Goal: Task Accomplishment & Management: Manage account settings

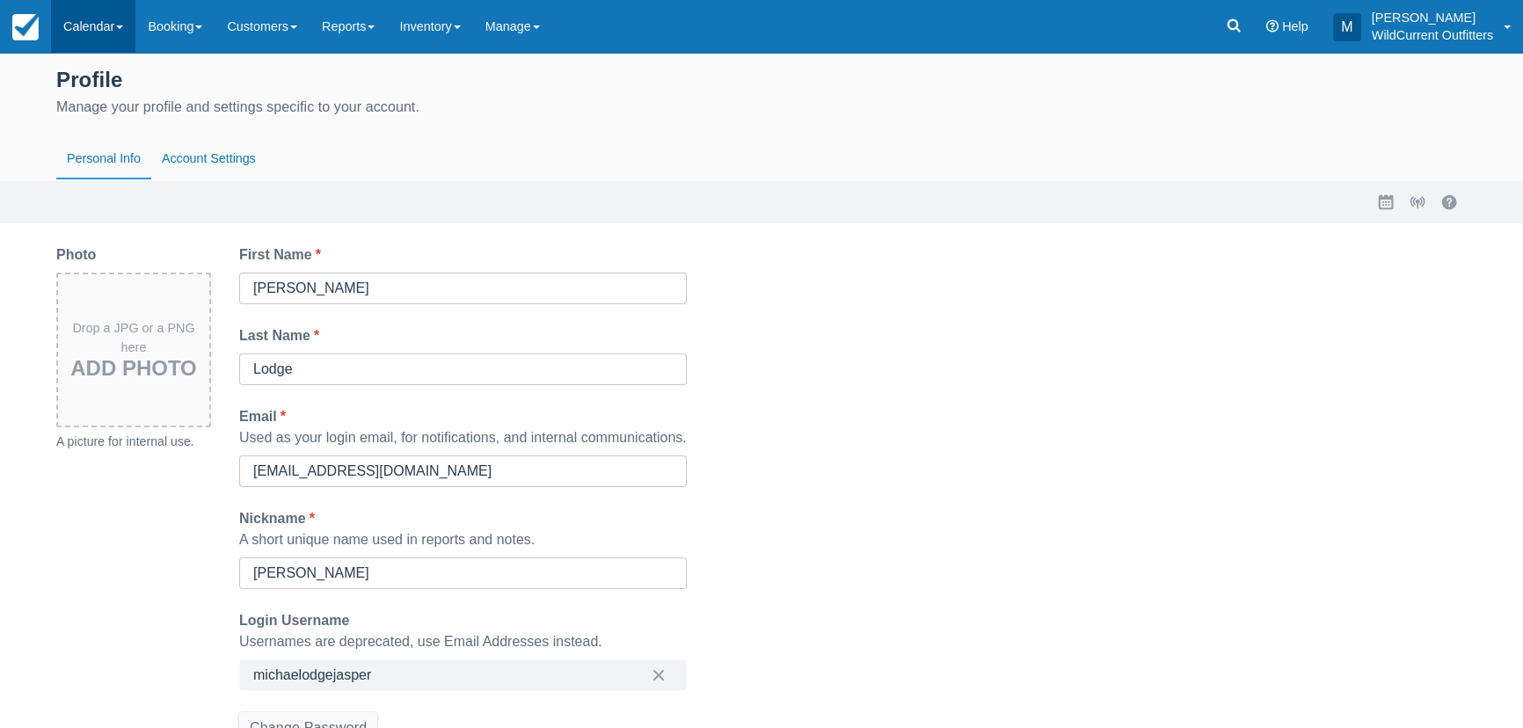
click at [113, 23] on link "Calendar" at bounding box center [93, 26] width 84 height 53
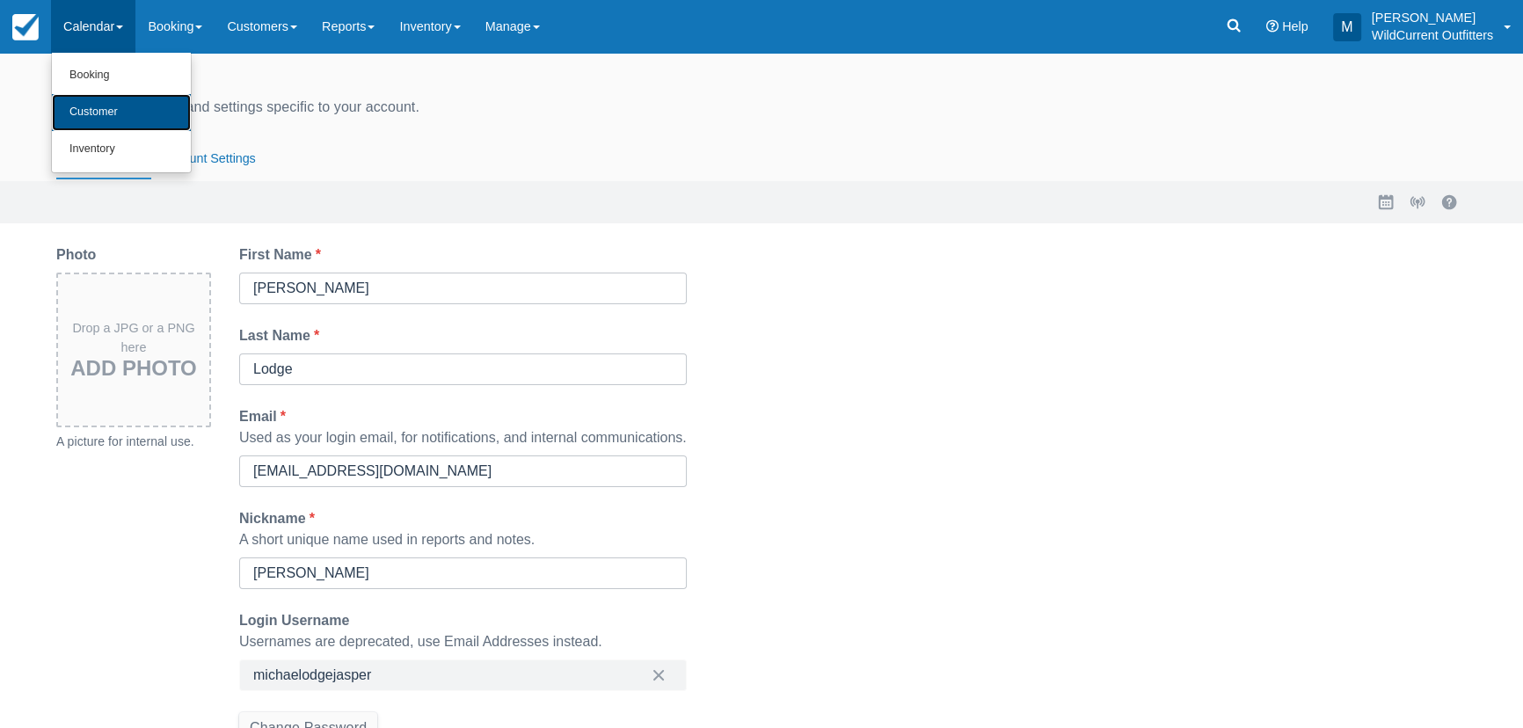
click at [121, 107] on link "Customer" at bounding box center [121, 112] width 139 height 37
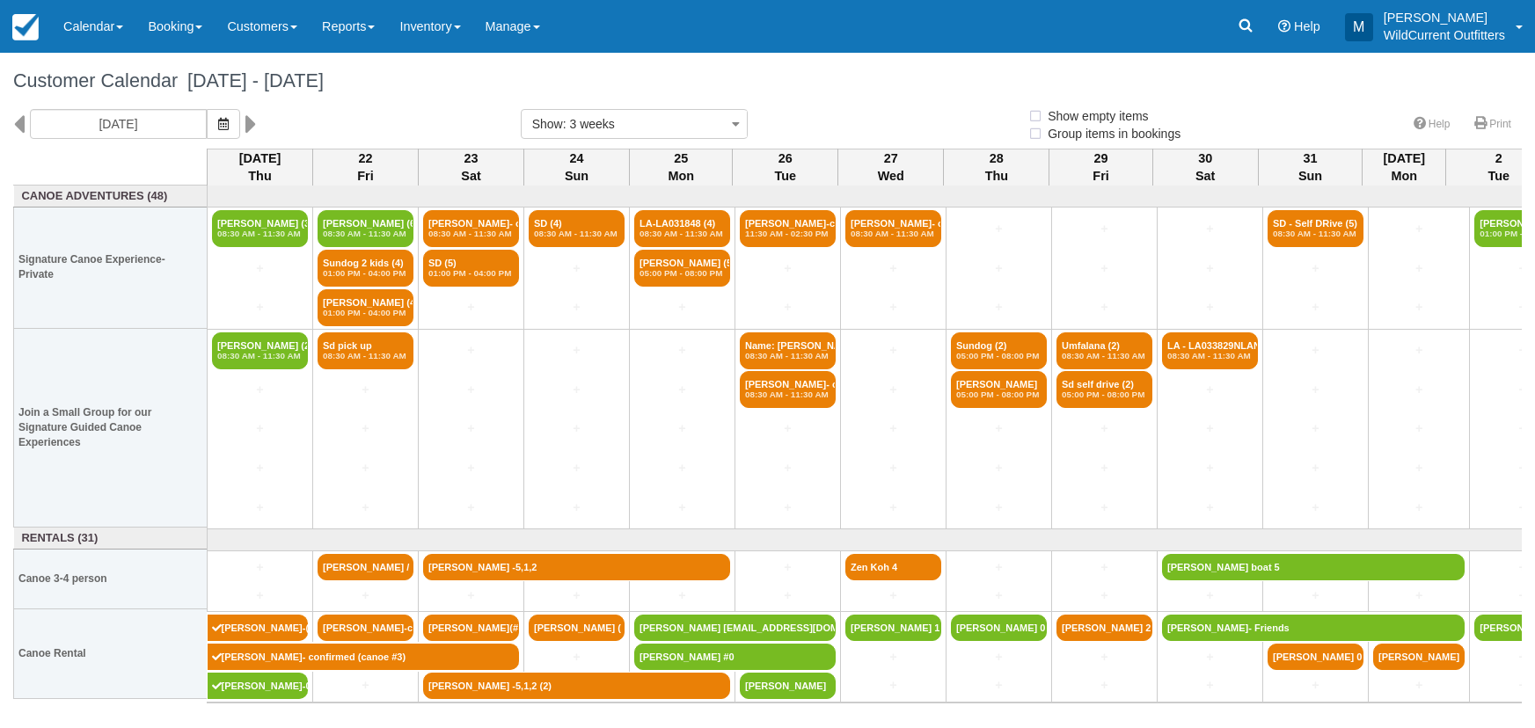
select select
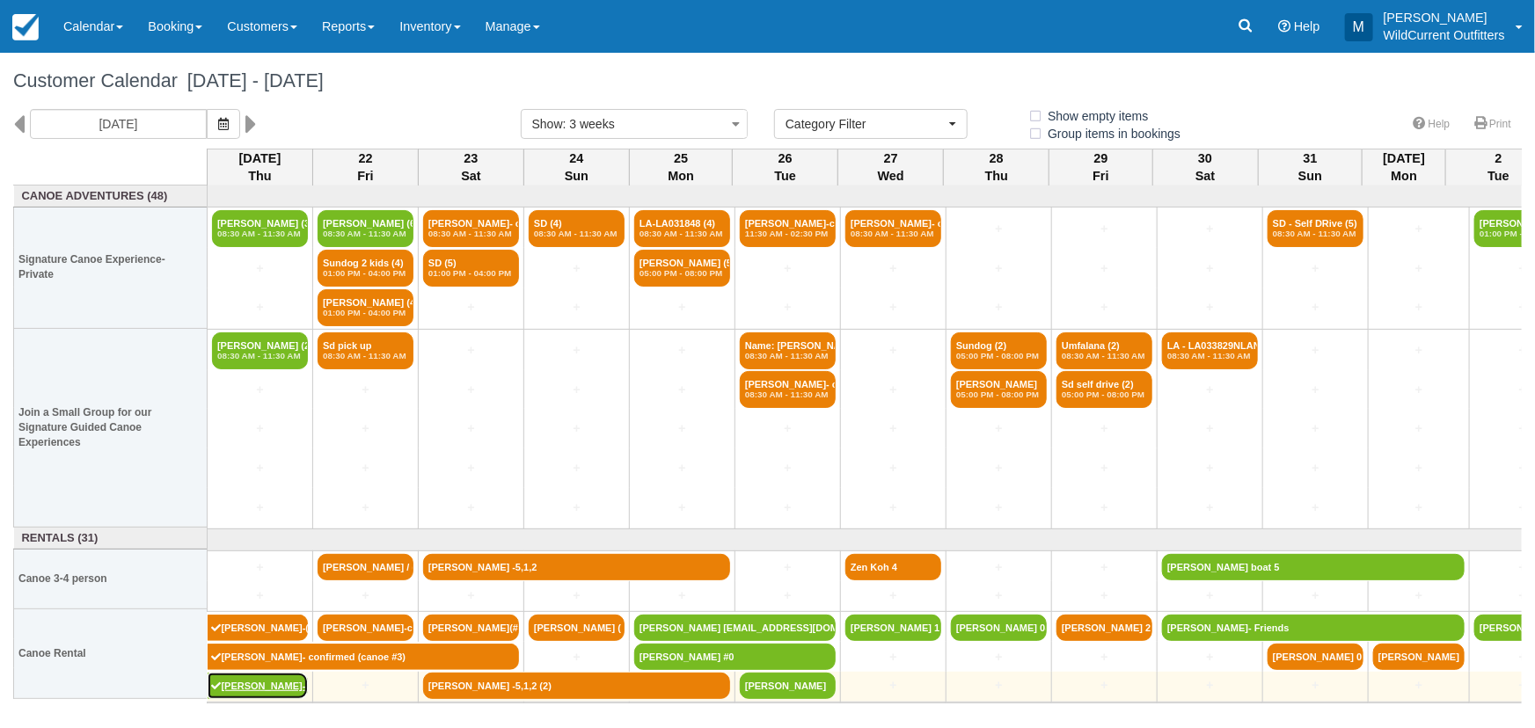
click at [289, 686] on link "[PERSON_NAME]-0--" at bounding box center [258, 686] width 101 height 26
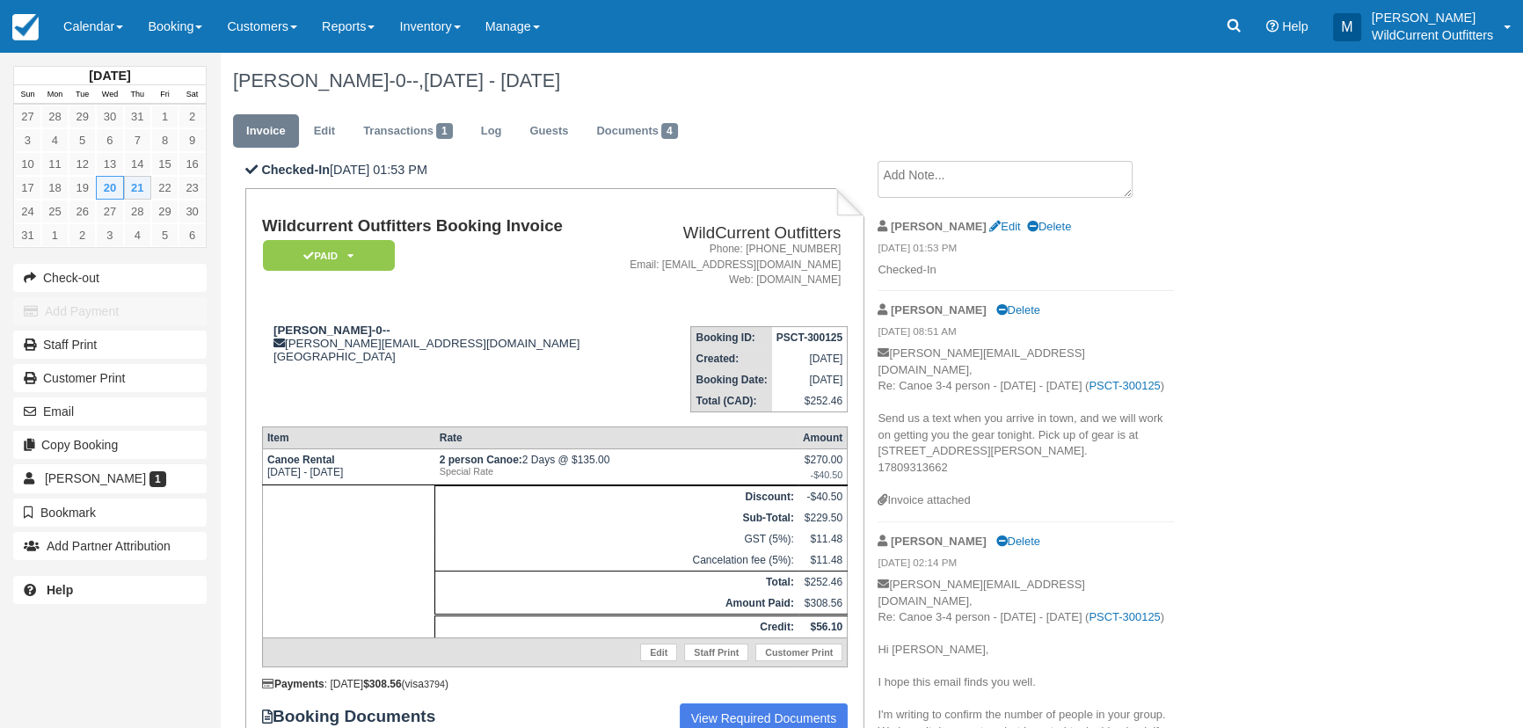
click at [961, 190] on textarea at bounding box center [1005, 179] width 255 height 37
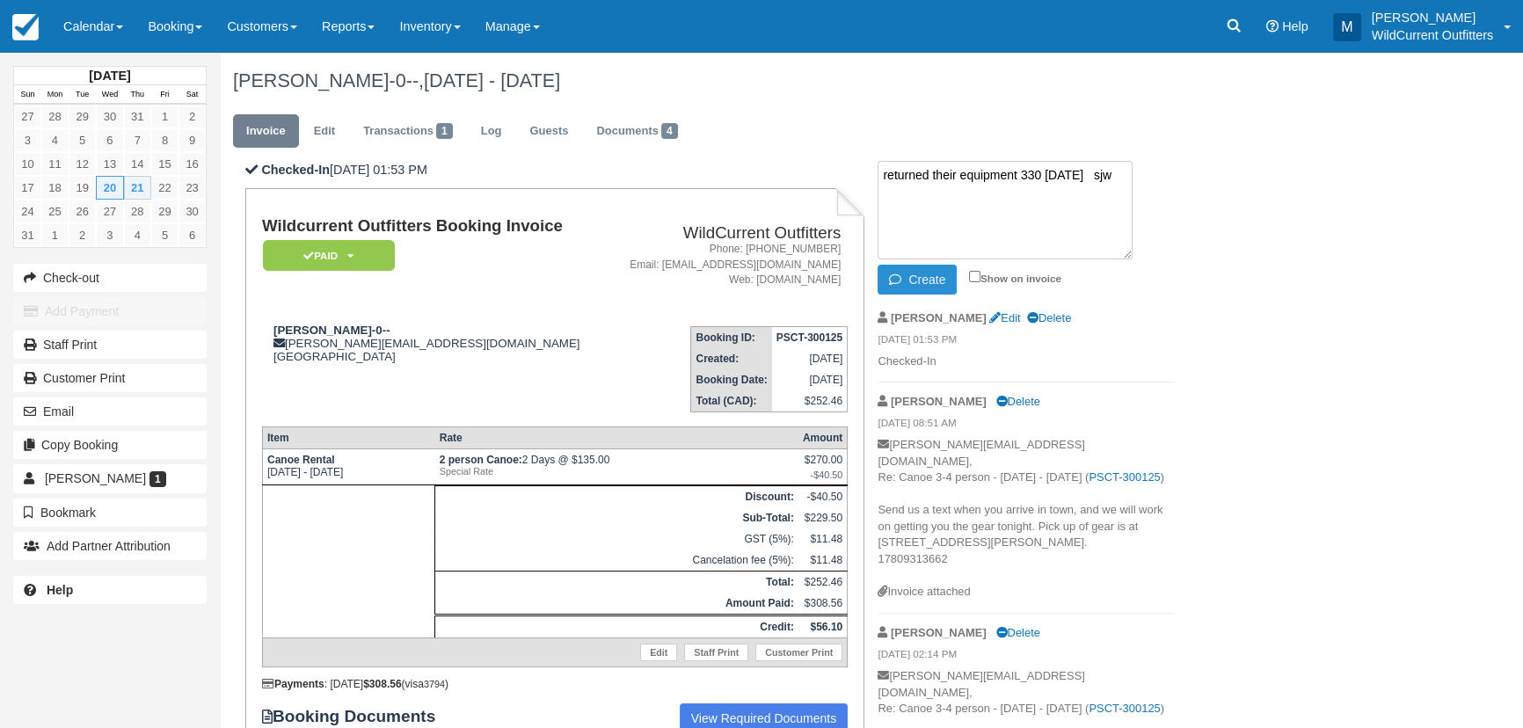
type textarea "returned their equipment 330 Aug 21 sjw"
click at [921, 278] on button "Create" at bounding box center [917, 280] width 79 height 30
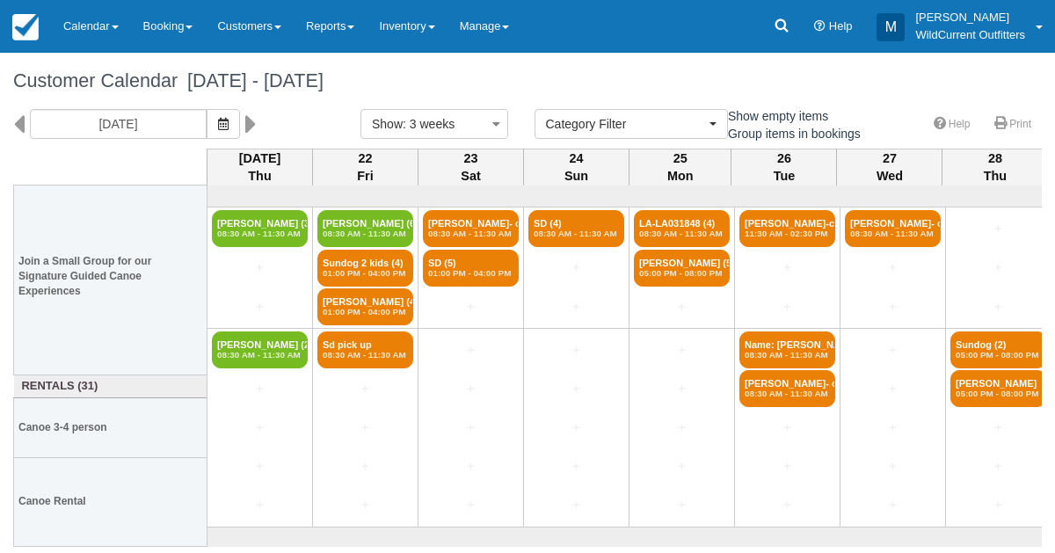
select select
